Goal: Task Accomplishment & Management: Use online tool/utility

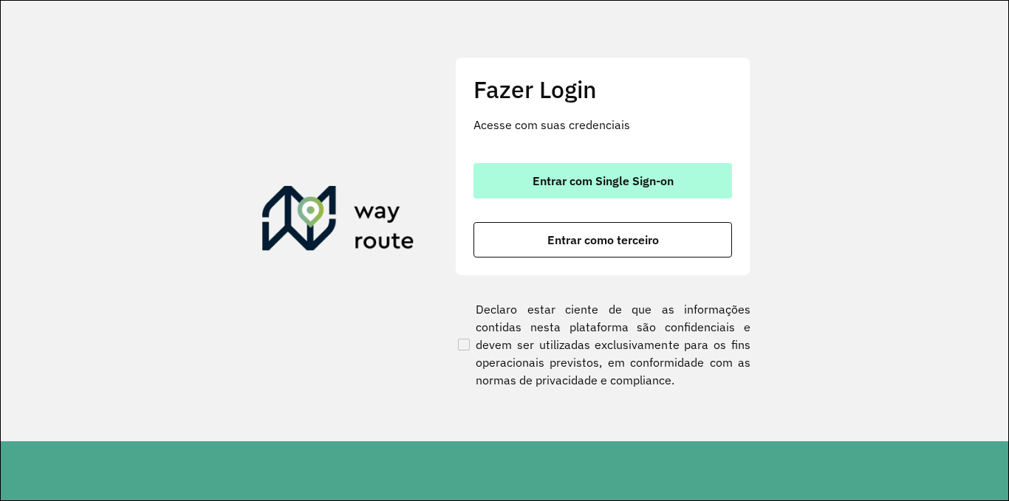
click at [628, 166] on button "Entrar com Single Sign-on" at bounding box center [602, 180] width 258 height 35
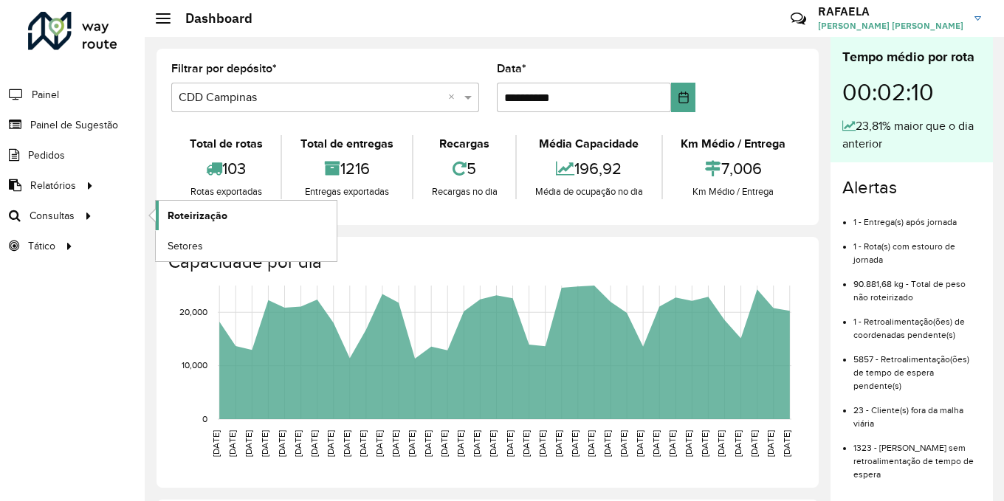
click at [184, 218] on span "Roteirização" at bounding box center [198, 216] width 60 height 16
click at [199, 243] on span "Setores" at bounding box center [186, 247] width 36 height 16
click at [179, 244] on span "Setores" at bounding box center [186, 247] width 36 height 16
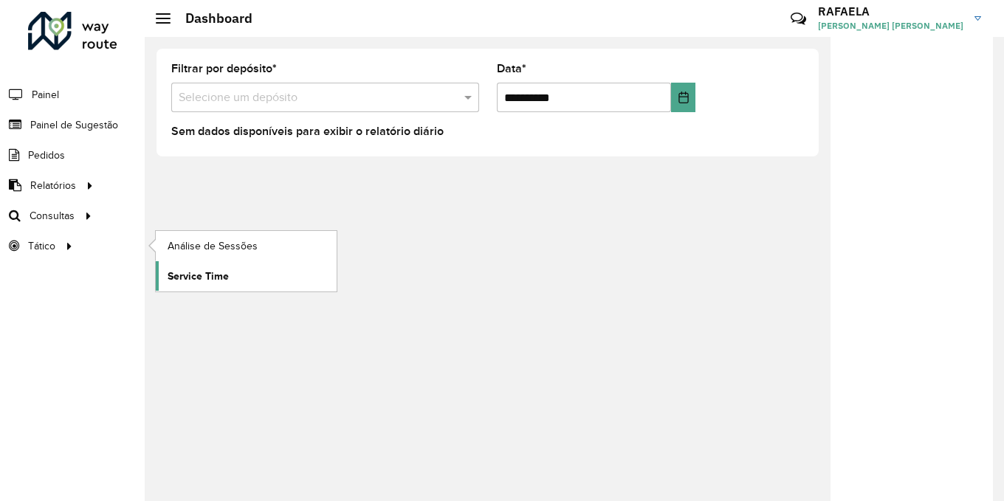
click at [181, 272] on span "Service Time" at bounding box center [198, 277] width 61 height 16
click at [193, 249] on span "Análise de Sessões" at bounding box center [214, 247] width 93 height 16
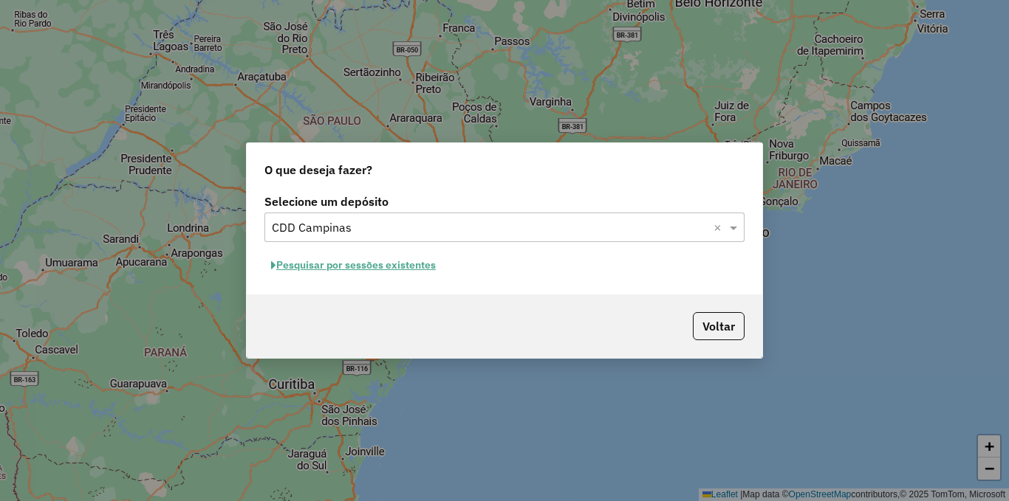
click at [367, 261] on button "Pesquisar por sessões existentes" at bounding box center [353, 265] width 178 height 23
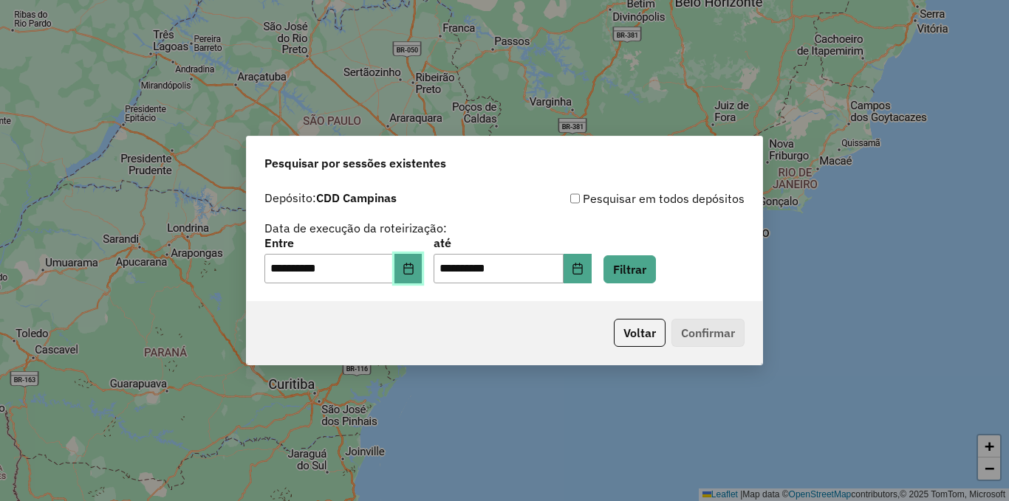
click at [413, 265] on icon "Choose Date" at bounding box center [408, 269] width 10 height 12
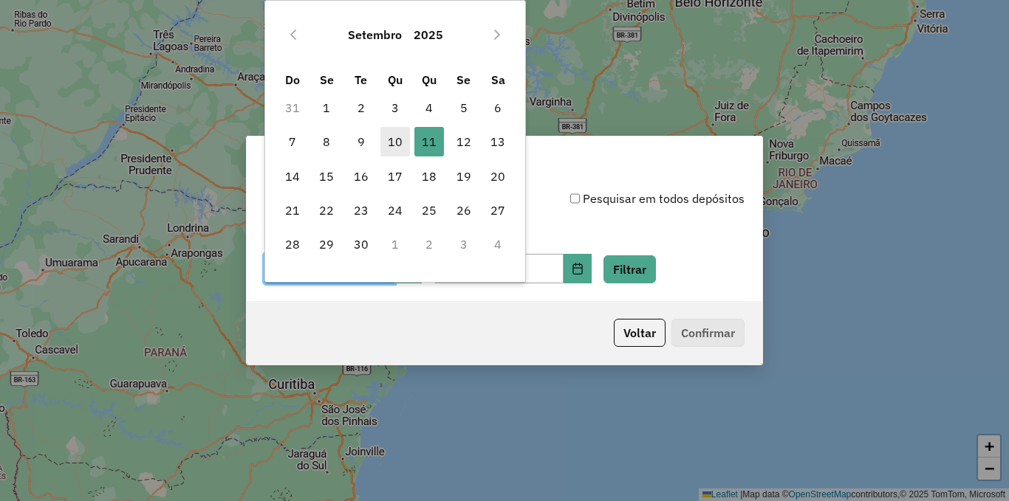
click at [398, 145] on span "10" at bounding box center [395, 142] width 30 height 30
type input "**********"
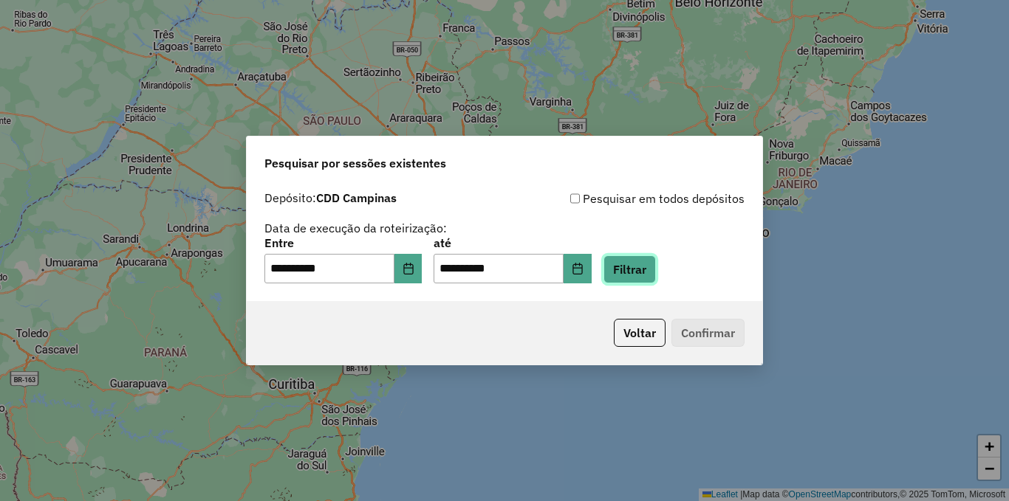
click at [629, 271] on button "Filtrar" at bounding box center [629, 270] width 52 height 28
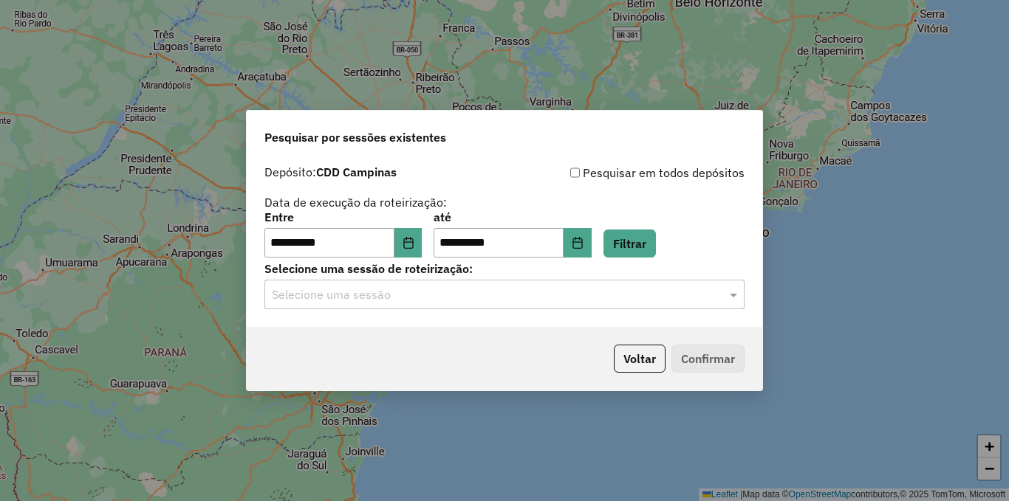
click at [582, 292] on input "text" at bounding box center [490, 296] width 436 height 18
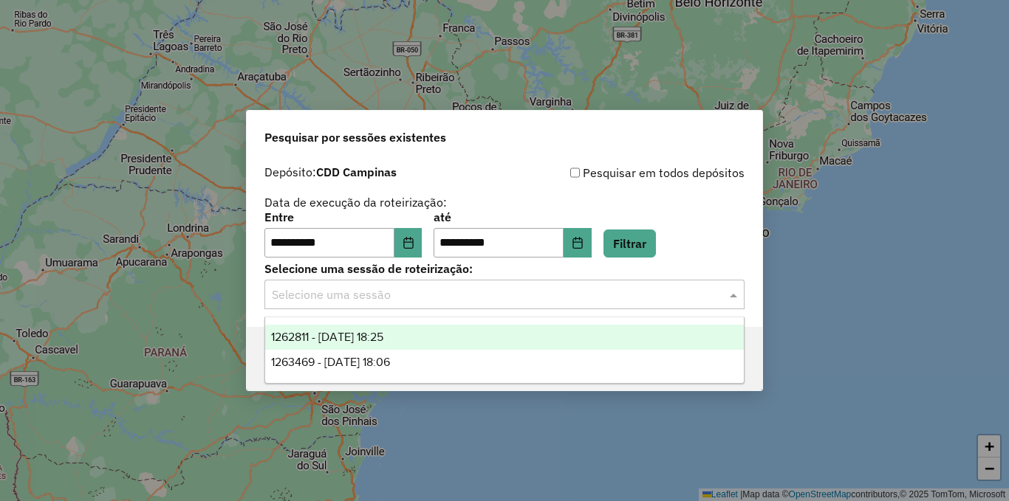
click at [429, 344] on div "1262811 - 10/09/2025 18:25" at bounding box center [504, 337] width 479 height 25
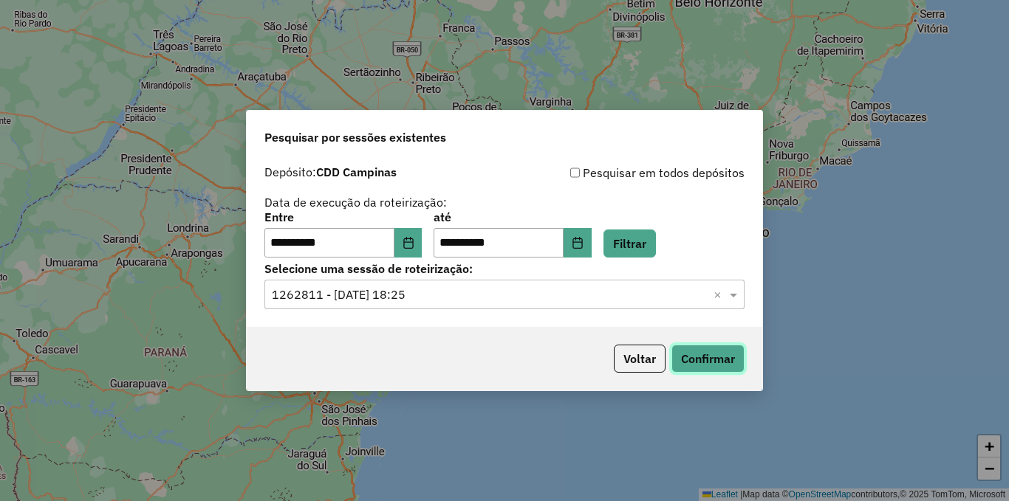
click at [708, 367] on button "Confirmar" at bounding box center [707, 359] width 73 height 28
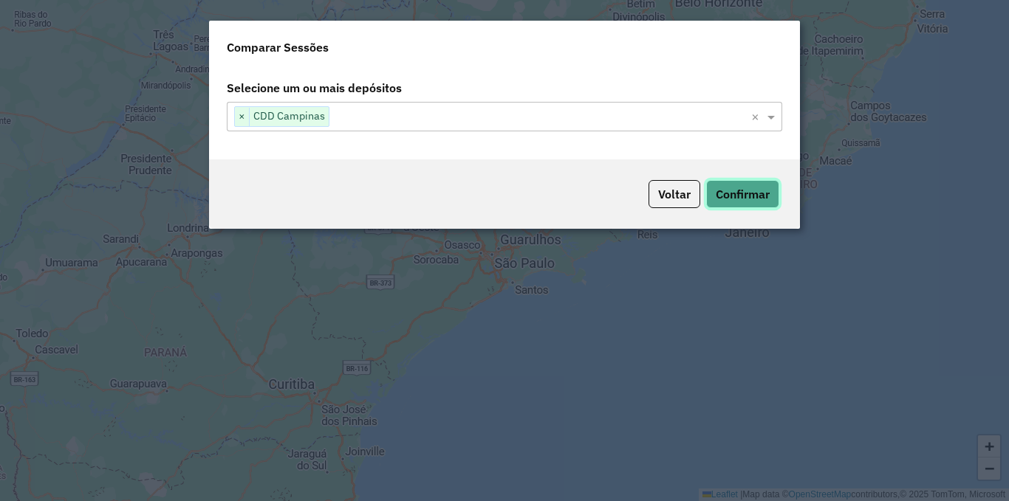
click at [706, 180] on button "Confirmar" at bounding box center [742, 194] width 73 height 28
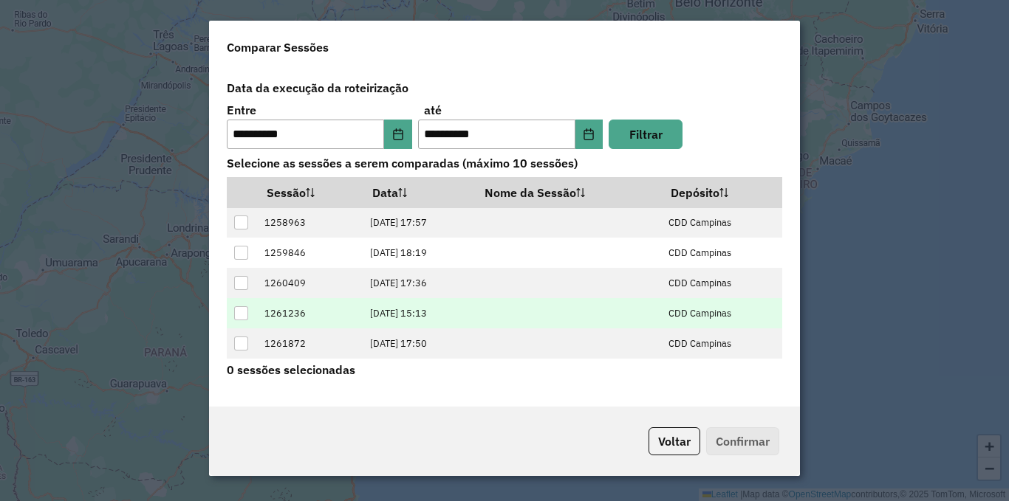
scroll to position [58, 0]
click at [241, 314] on div at bounding box center [241, 316] width 14 height 14
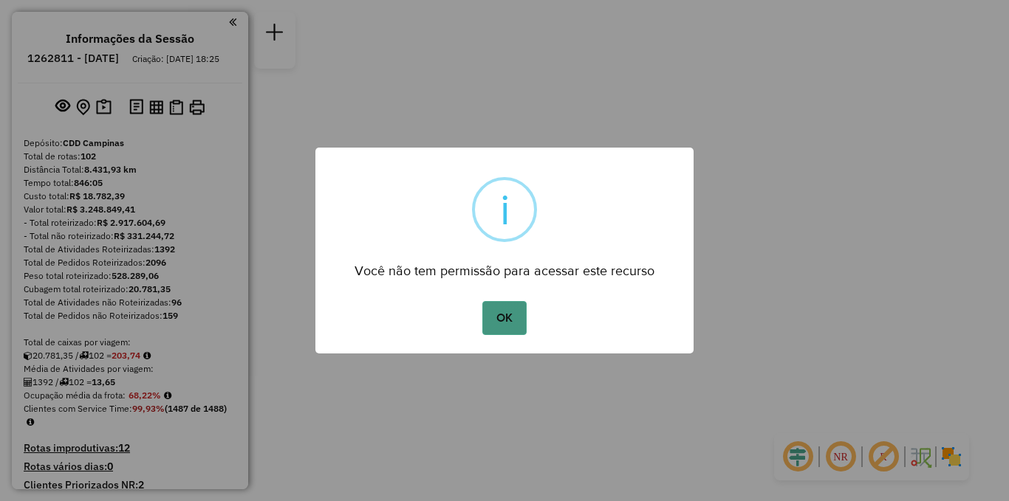
click at [507, 320] on button "OK" at bounding box center [504, 318] width 44 height 34
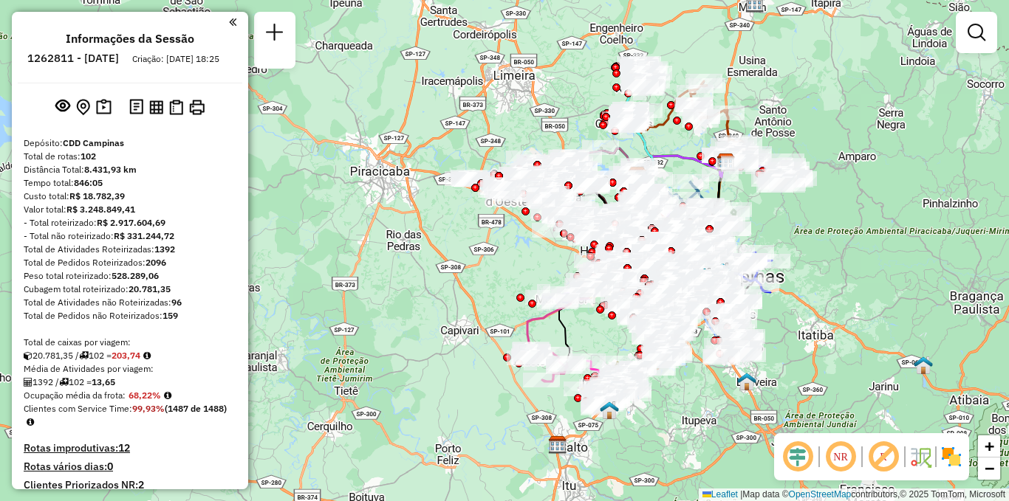
drag, startPoint x: 693, startPoint y: 298, endPoint x: 826, endPoint y: 224, distance: 152.4
click at [826, 224] on div "Janela de atendimento Grade de atendimento Capacidade Transportadoras Veículos …" at bounding box center [504, 250] width 1009 height 501
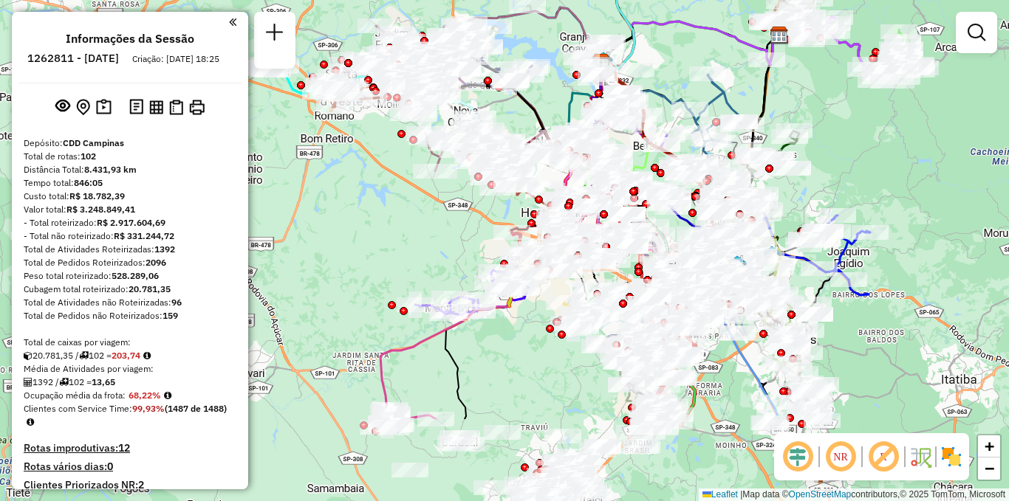
drag, startPoint x: 557, startPoint y: 175, endPoint x: 685, endPoint y: 43, distance: 183.8
click at [685, 43] on div "Janela de atendimento Grade de atendimento Capacidade Transportadoras Veículos …" at bounding box center [504, 250] width 1009 height 501
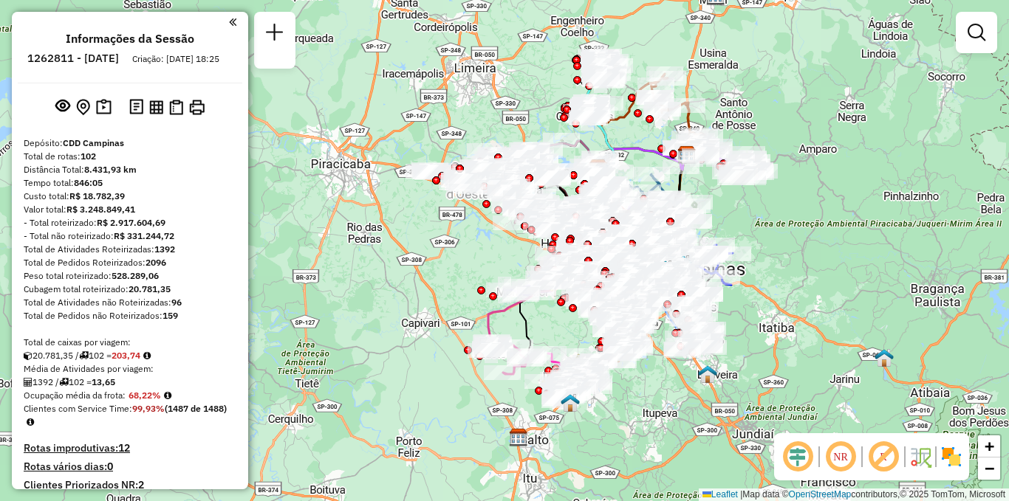
drag, startPoint x: 529, startPoint y: 183, endPoint x: 479, endPoint y: 311, distance: 137.0
click at [479, 311] on div "Janela de atendimento Grade de atendimento Capacidade Transportadoras Veículos …" at bounding box center [504, 250] width 1009 height 501
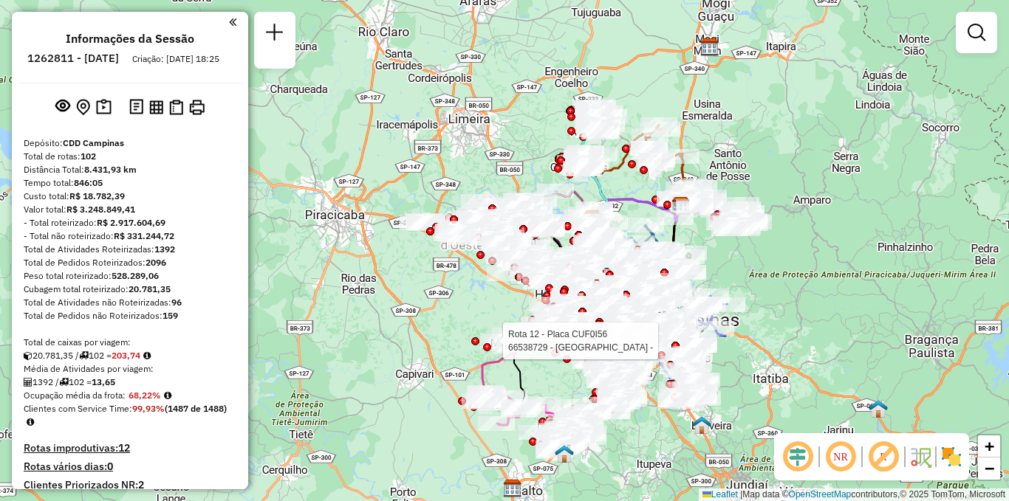
drag, startPoint x: 702, startPoint y: 337, endPoint x: 750, endPoint y: 253, distance: 96.9
click at [750, 253] on div "Rota 12 - Placa CUF0I56 66538729 - PARQUE SANTA RITA - Janela de atendimento Gr…" at bounding box center [504, 250] width 1009 height 501
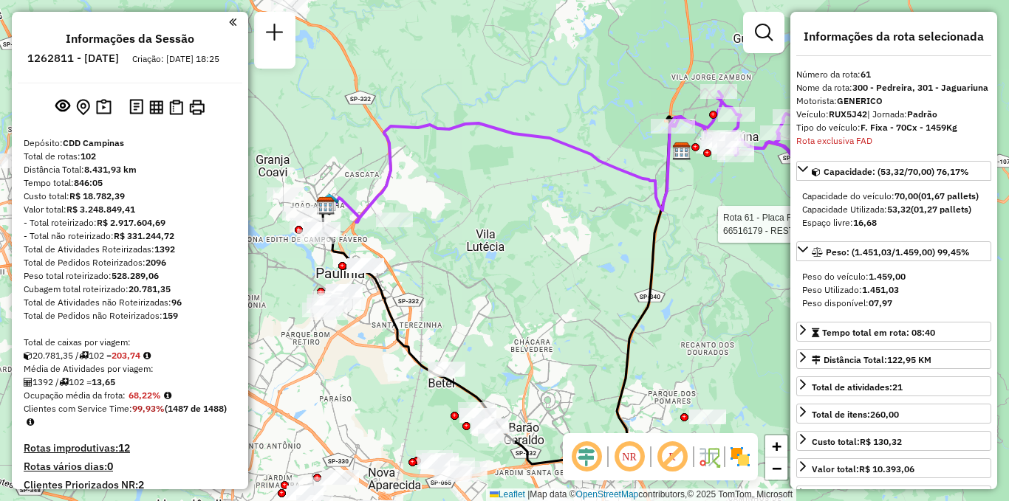
select select "**********"
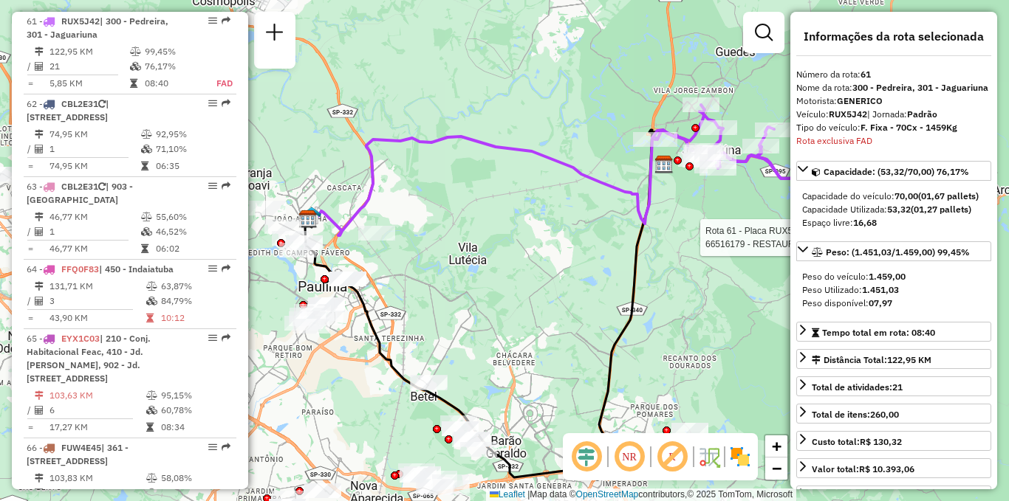
click at [580, 226] on div "Rota 61 - Placa RUX5J42 66516179 - RESTAURANTE SKINAO D Janela de atendimento G…" at bounding box center [504, 250] width 1009 height 501
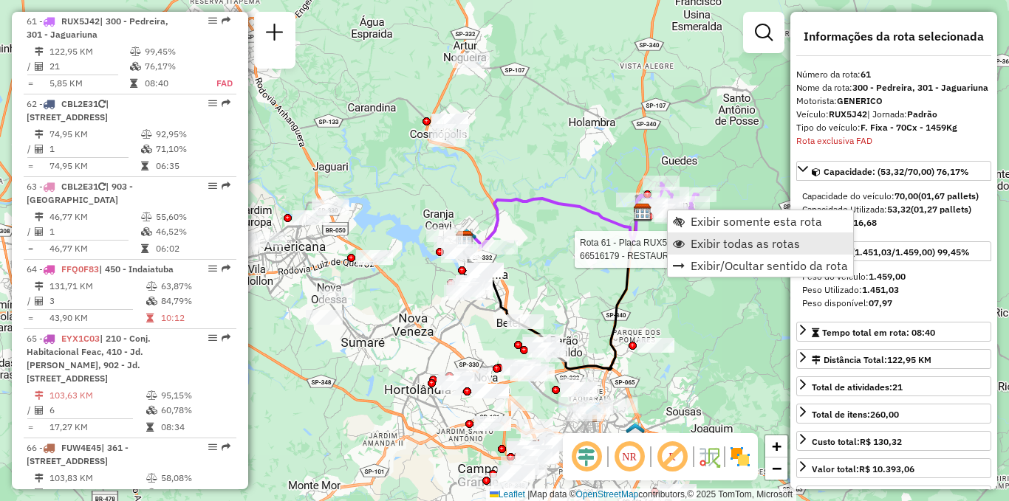
click at [681, 239] on span "Exibir todas as rotas" at bounding box center [679, 244] width 12 height 12
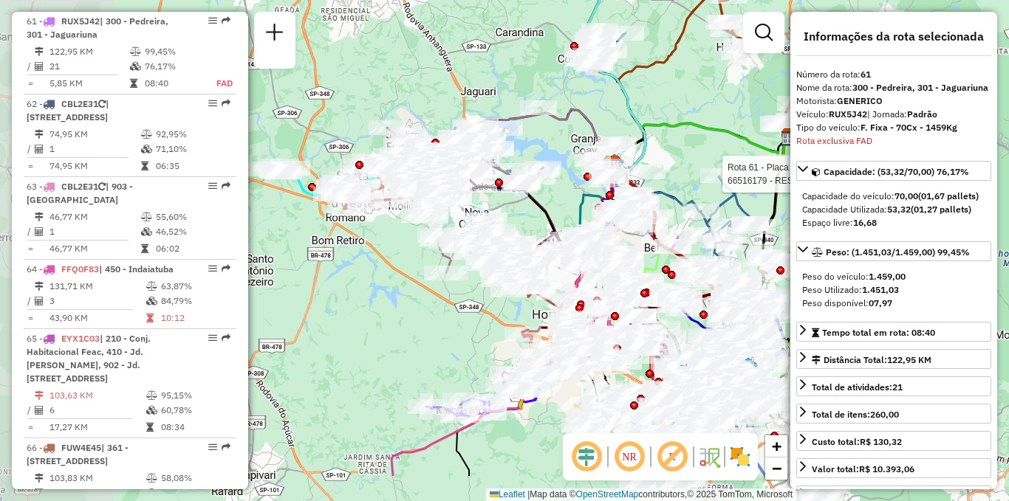
drag, startPoint x: 542, startPoint y: 169, endPoint x: 690, endPoint y: 94, distance: 165.8
click at [690, 94] on div "Rota 61 - Placa RUX5J42 66516179 - RESTAURANTE SKINAO D Janela de atendimento G…" at bounding box center [504, 250] width 1009 height 501
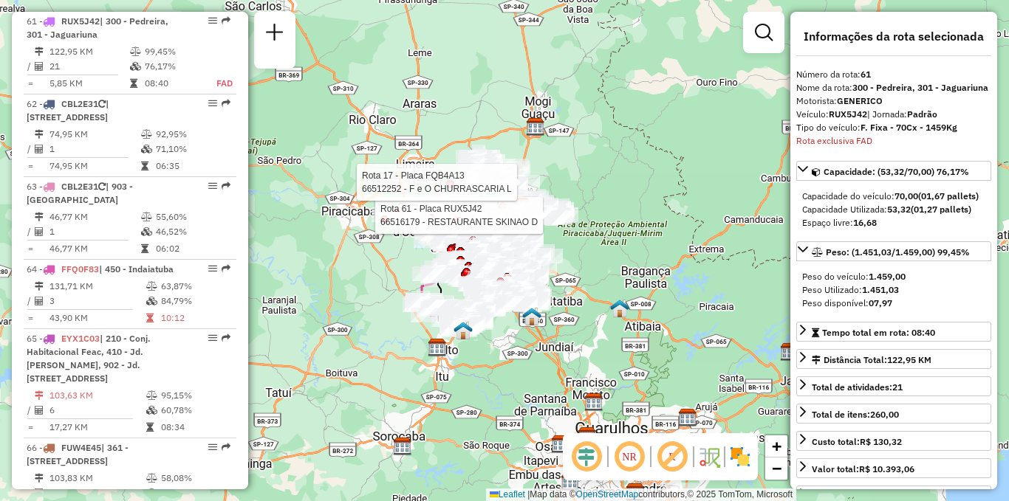
drag, startPoint x: 502, startPoint y: 196, endPoint x: 434, endPoint y: 150, distance: 81.9
click at [434, 150] on div "Rota 61 - Placa RUX5J42 66516179 - RESTAURANTE SKINAO D Rota 17 - Placa FQB4A13…" at bounding box center [504, 250] width 1009 height 501
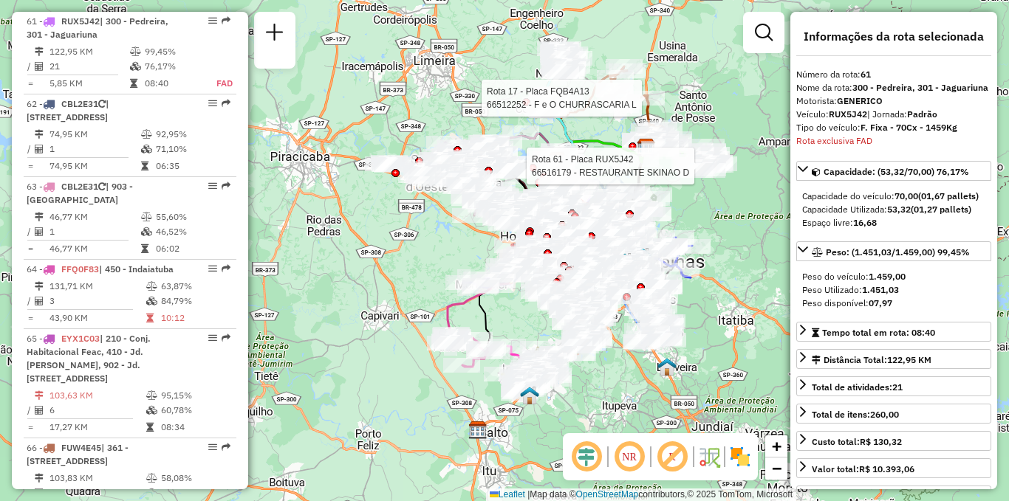
click at [731, 456] on img at bounding box center [740, 457] width 24 height 24
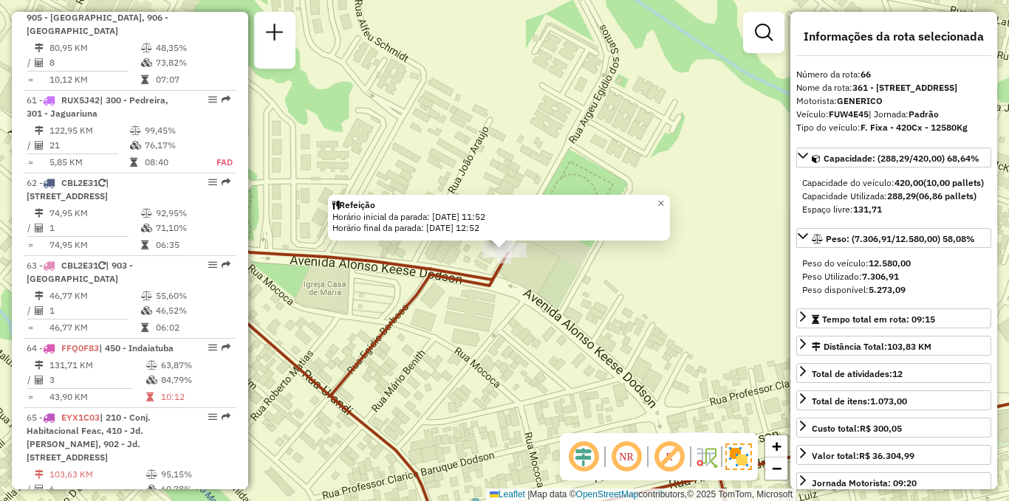
scroll to position [5930, 0]
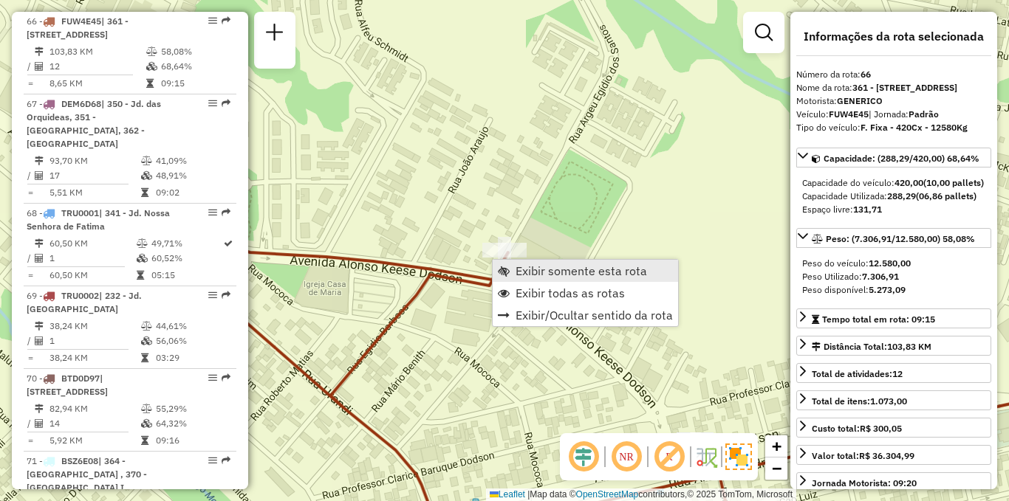
click at [500, 267] on span "Exibir somente esta rota" at bounding box center [504, 271] width 12 height 12
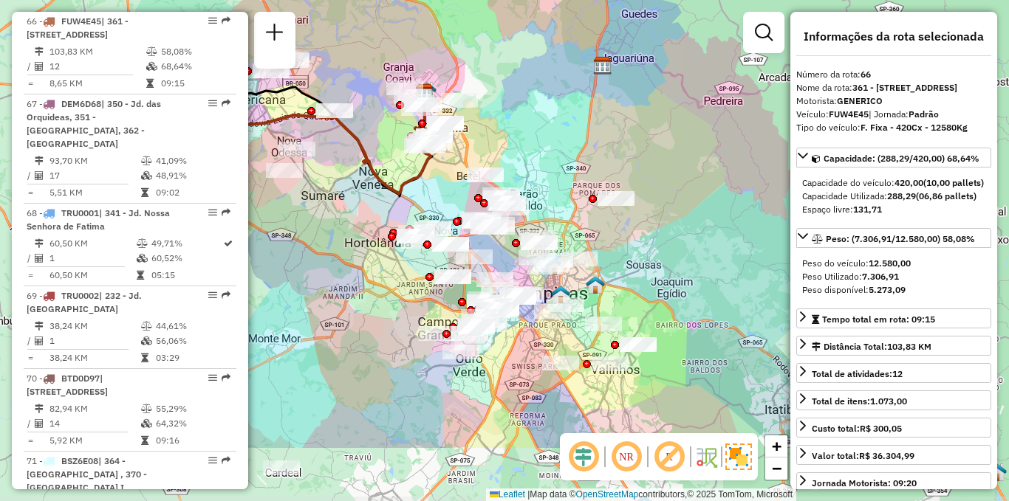
drag, startPoint x: 603, startPoint y: 234, endPoint x: 551, endPoint y: 131, distance: 115.6
click at [551, 131] on div "Janela de atendimento Grade de atendimento Capacidade Transportadoras Veículos …" at bounding box center [504, 250] width 1009 height 501
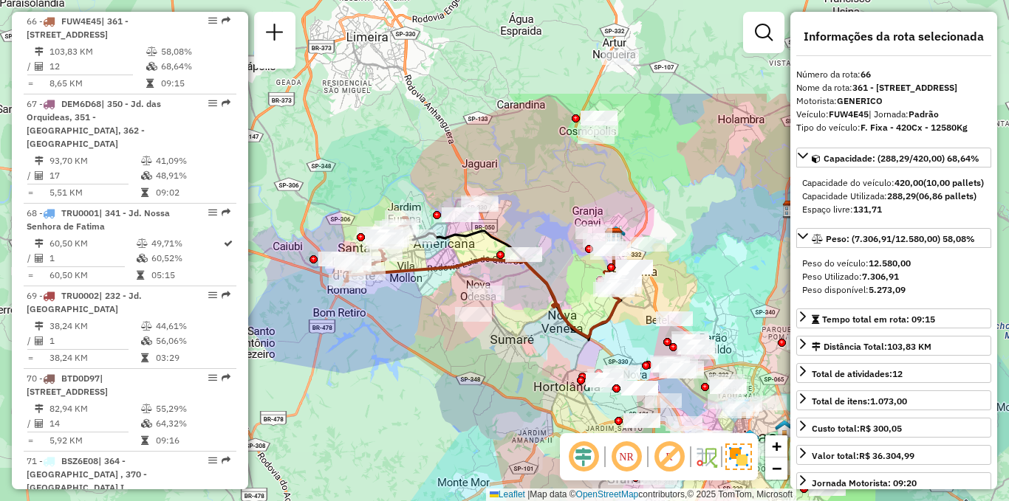
drag, startPoint x: 377, startPoint y: 121, endPoint x: 565, endPoint y: 264, distance: 236.6
click at [565, 264] on div "Janela de atendimento Grade de atendimento Capacidade Transportadoras Veículos …" at bounding box center [504, 250] width 1009 height 501
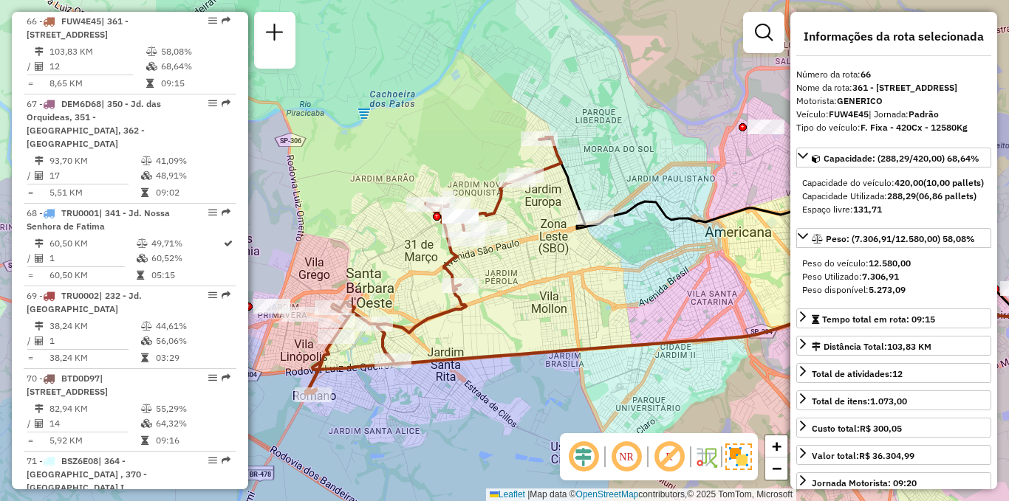
drag, startPoint x: 420, startPoint y: 286, endPoint x: 510, endPoint y: 264, distance: 92.6
click at [510, 264] on div "Janela de atendimento Grade de atendimento Capacidade Transportadoras Veículos …" at bounding box center [504, 250] width 1009 height 501
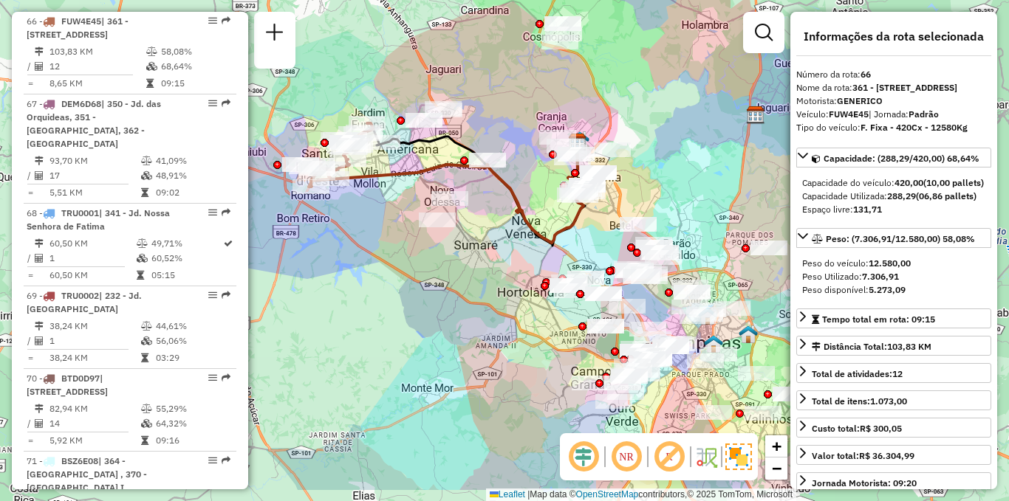
drag, startPoint x: 544, startPoint y: 161, endPoint x: 283, endPoint y: 105, distance: 267.4
click at [283, 105] on div "Janela de atendimento Grade de atendimento Capacidade Transportadoras Veículos …" at bounding box center [504, 250] width 1009 height 501
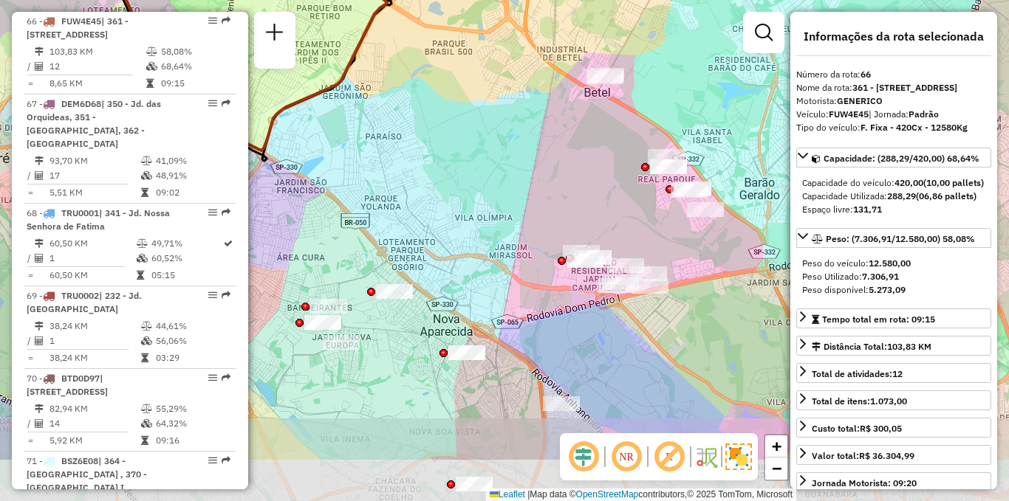
drag, startPoint x: 576, startPoint y: 310, endPoint x: 508, endPoint y: 219, distance: 114.0
click at [508, 219] on div "Janela de atendimento Grade de atendimento Capacidade Transportadoras Veículos …" at bounding box center [504, 250] width 1009 height 501
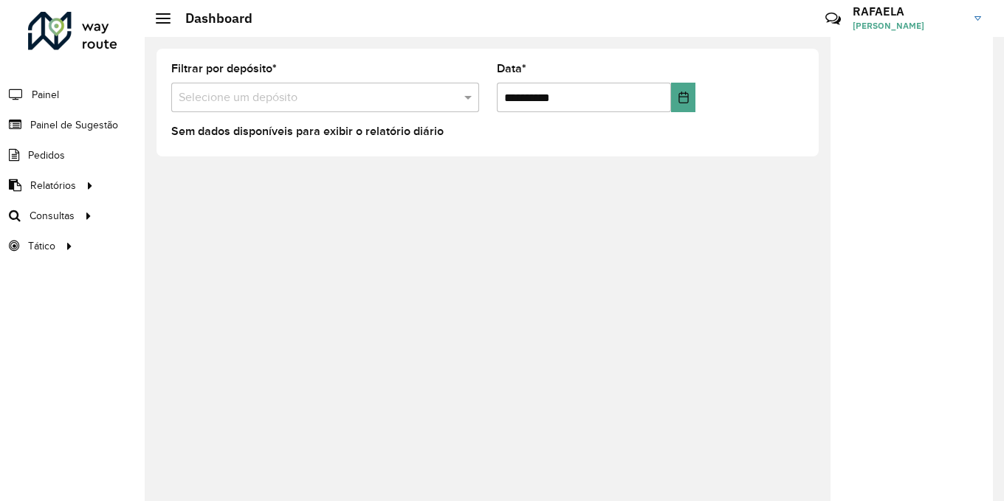
scroll to position [7, 0]
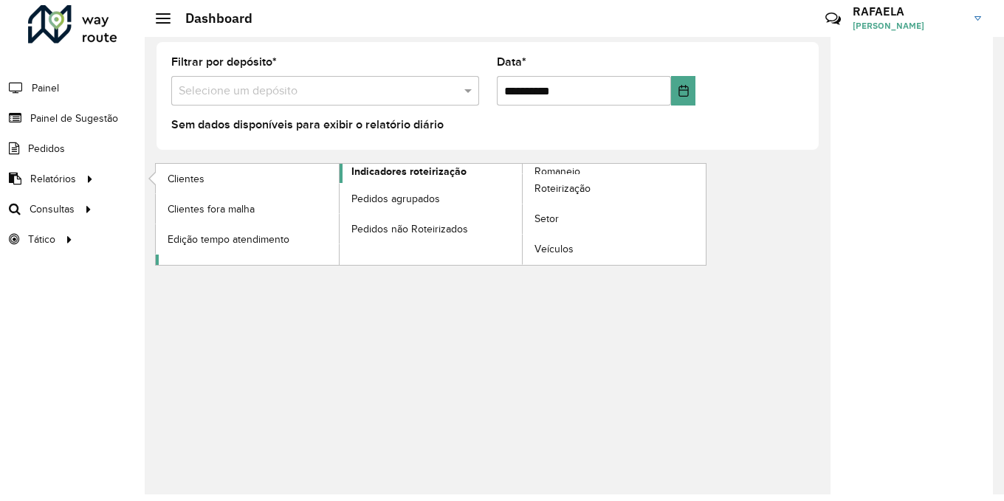
click at [468, 174] on link "Indicadores roteirização" at bounding box center [339, 214] width 367 height 101
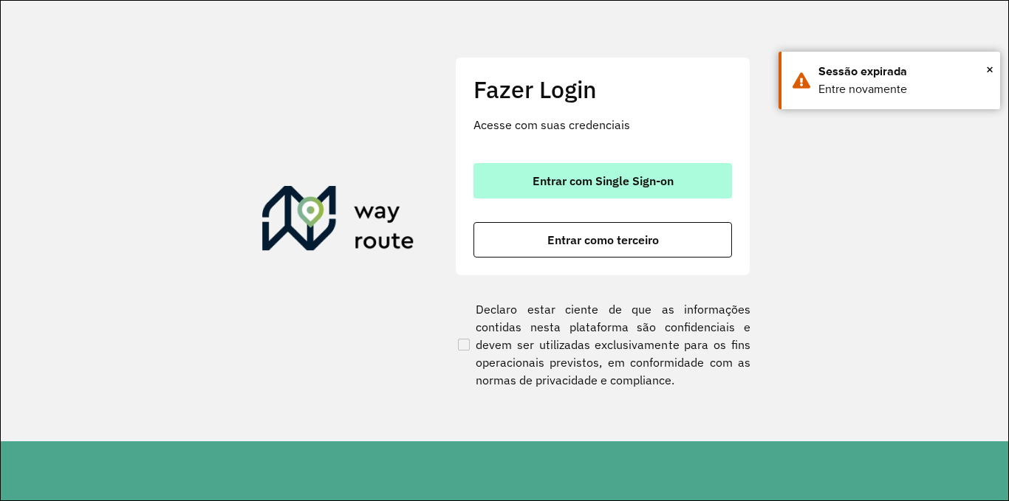
click at [510, 171] on button "Entrar com Single Sign-on" at bounding box center [602, 180] width 258 height 35
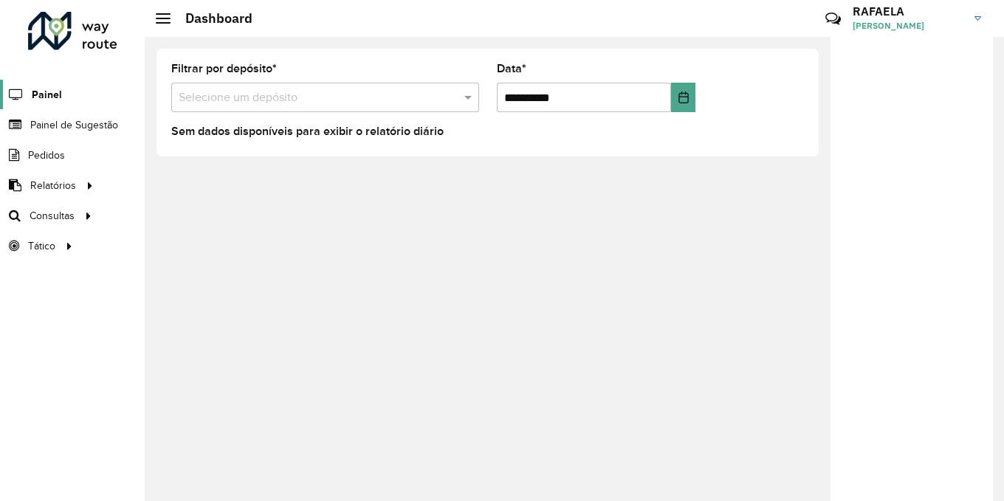
click at [45, 99] on span "Painel" at bounding box center [47, 95] width 30 height 16
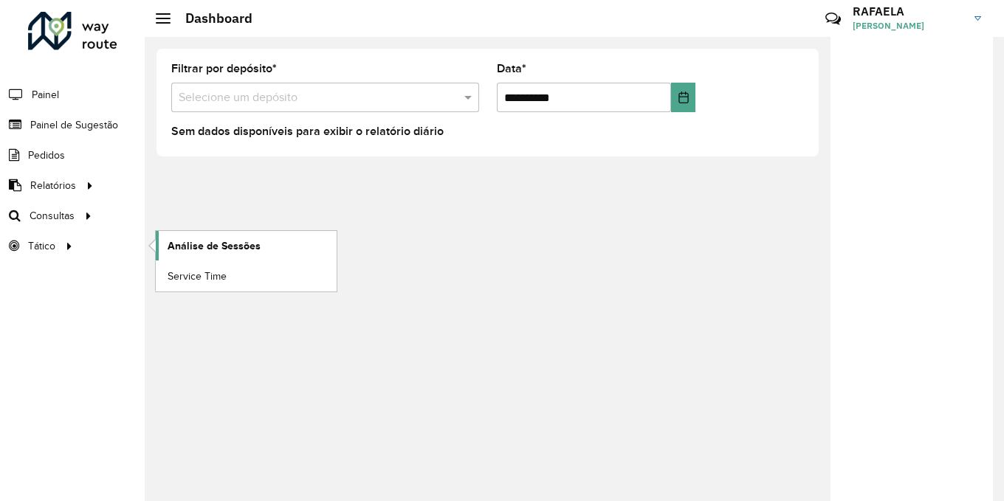
click at [178, 244] on span "Análise de Sessões" at bounding box center [214, 247] width 93 height 16
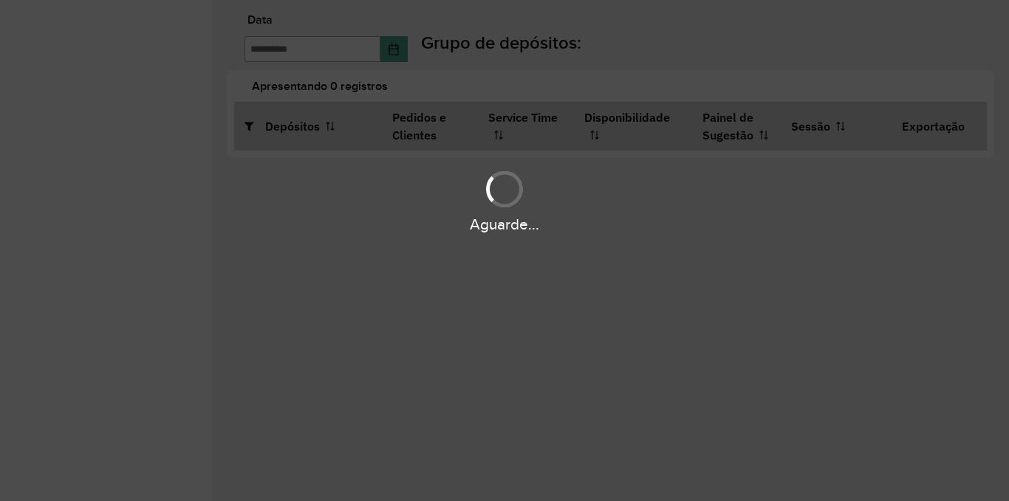
type input "**********"
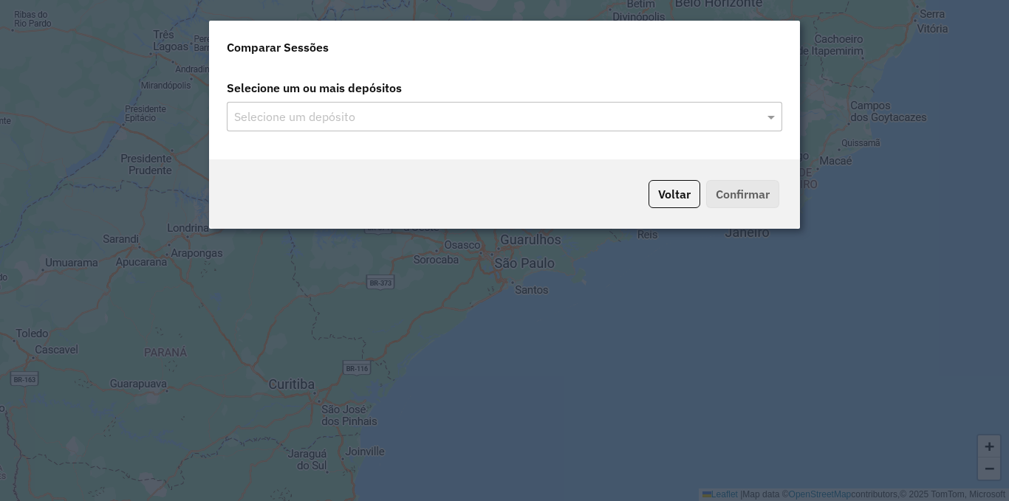
click at [349, 119] on input "text" at bounding box center [496, 118] width 533 height 18
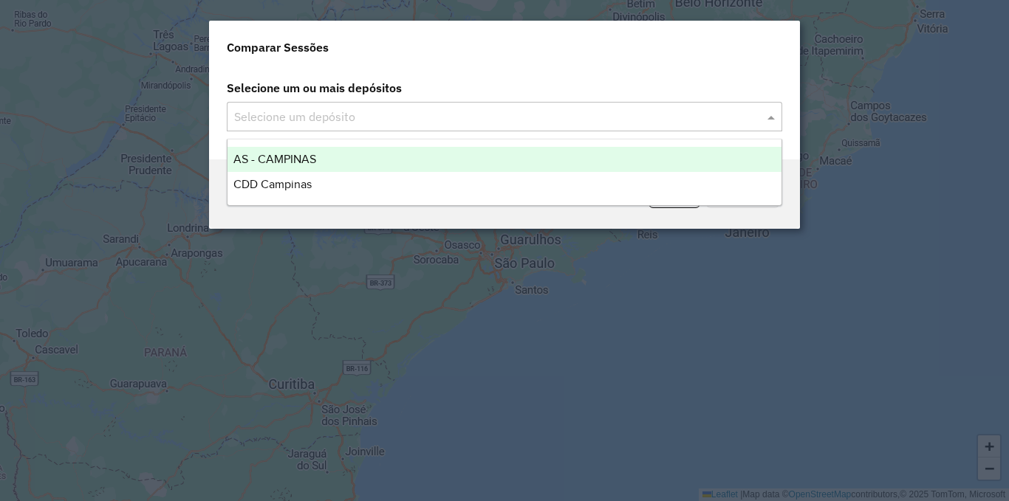
click at [749, 128] on div "Selecione um depósito" at bounding box center [504, 117] width 555 height 30
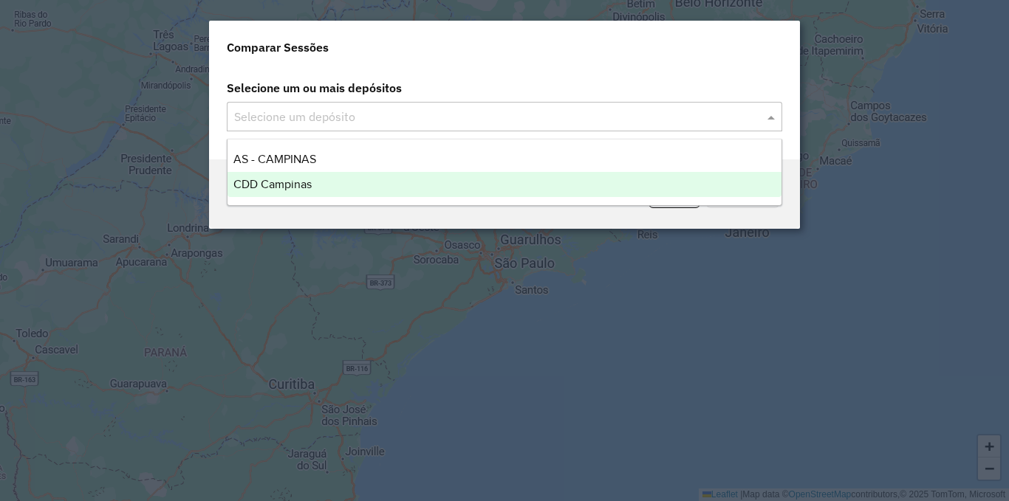
click at [620, 184] on div "CDD Campinas" at bounding box center [504, 184] width 554 height 25
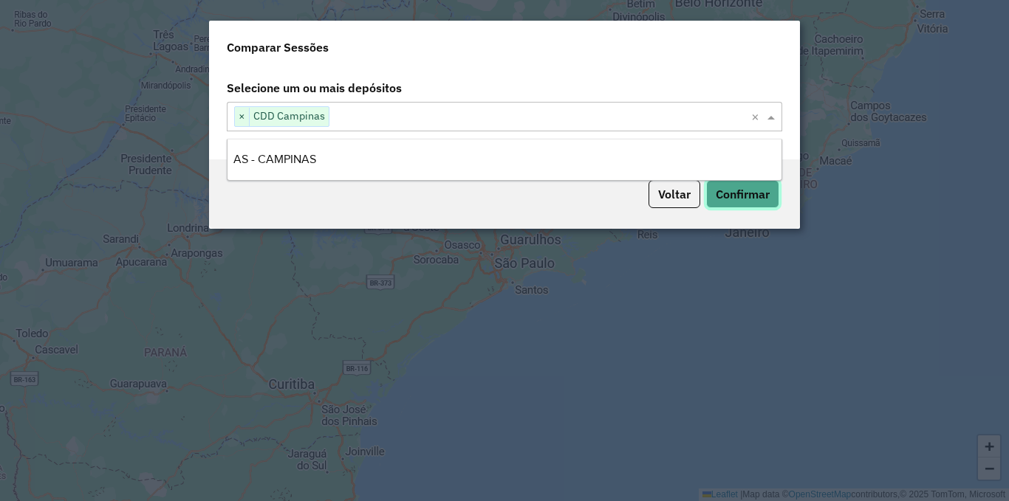
click at [729, 199] on button "Confirmar" at bounding box center [742, 194] width 73 height 28
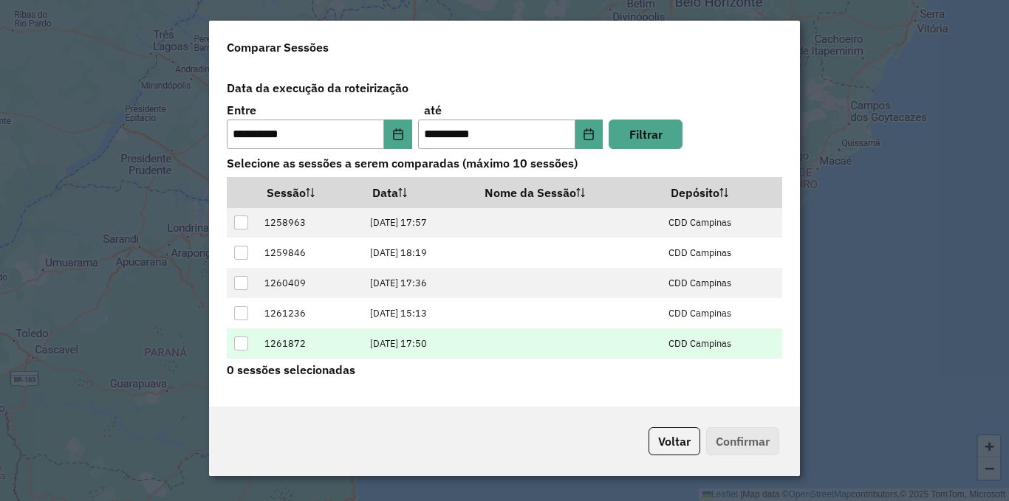
scroll to position [58, 0]
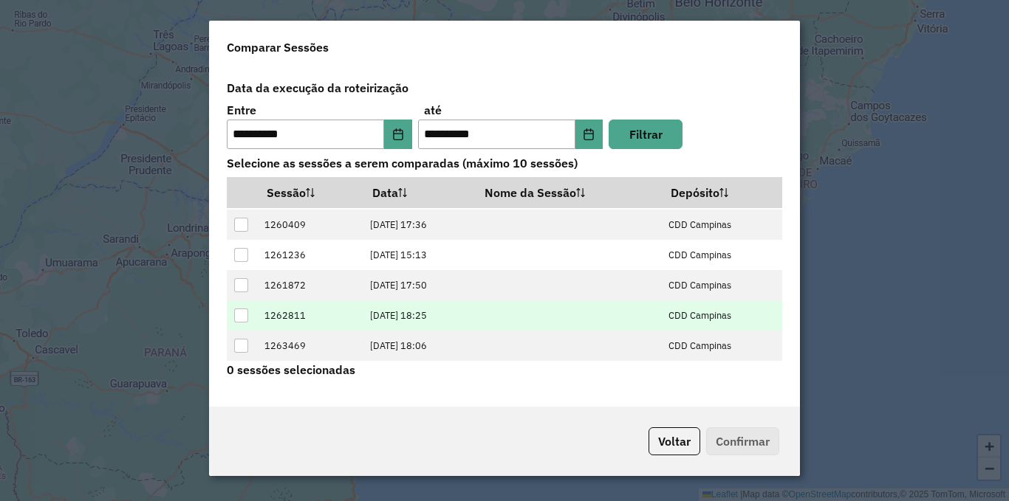
click at [245, 313] on div at bounding box center [241, 316] width 14 height 14
click at [730, 439] on button "Confirmar" at bounding box center [742, 442] width 73 height 28
